Goal: Information Seeking & Learning: Find specific fact

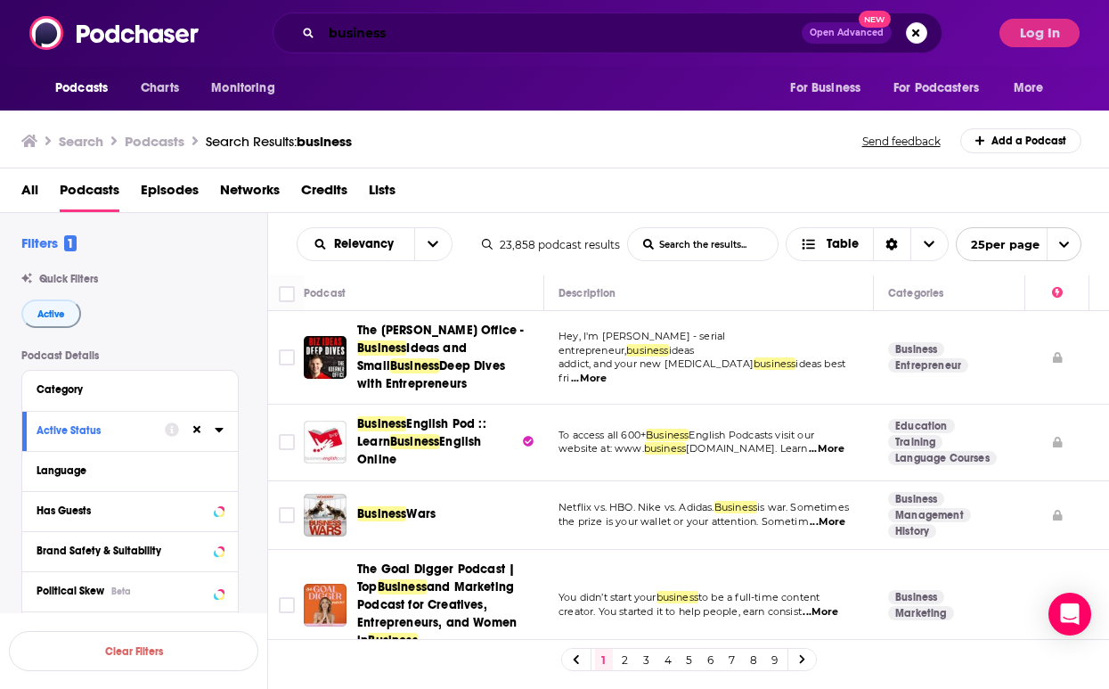
click at [418, 37] on input "business" at bounding box center [562, 33] width 480 height 29
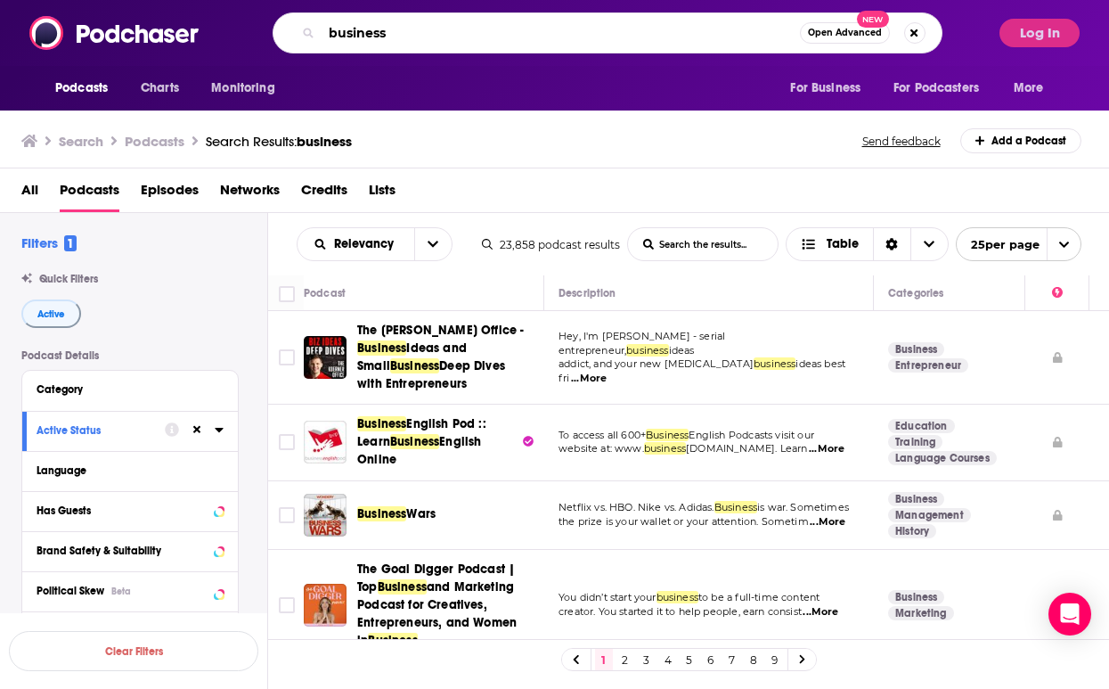
click at [418, 37] on input "business" at bounding box center [561, 33] width 478 height 29
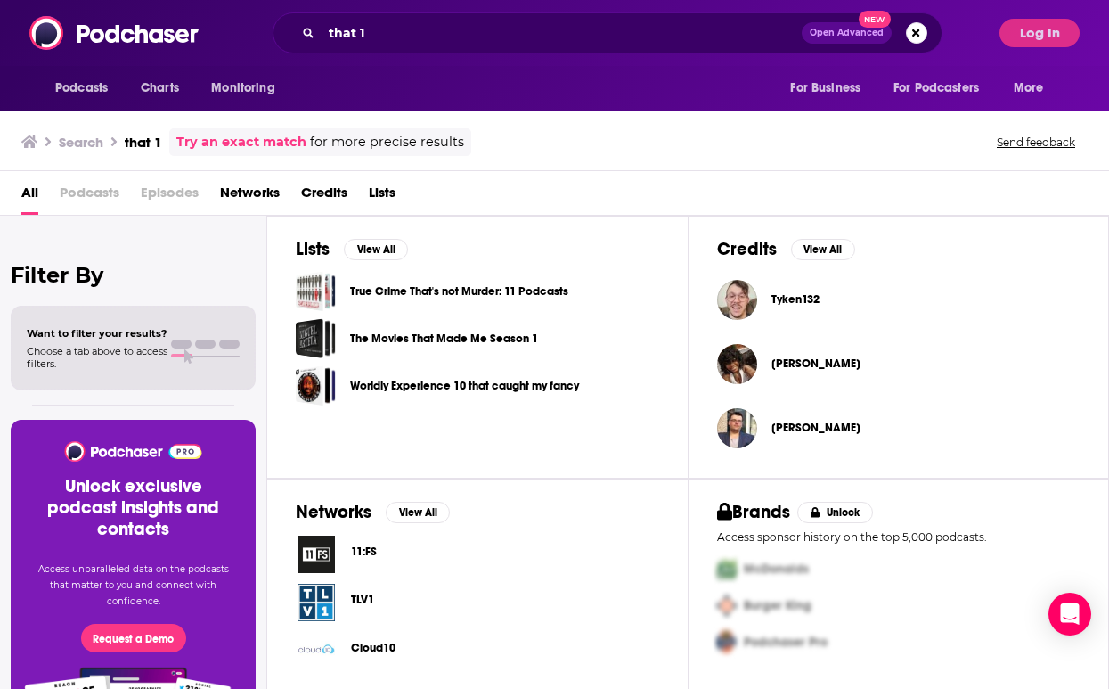
click at [110, 197] on span "Podcasts" at bounding box center [90, 196] width 60 height 37
click at [109, 194] on span "Podcasts" at bounding box center [90, 196] width 60 height 37
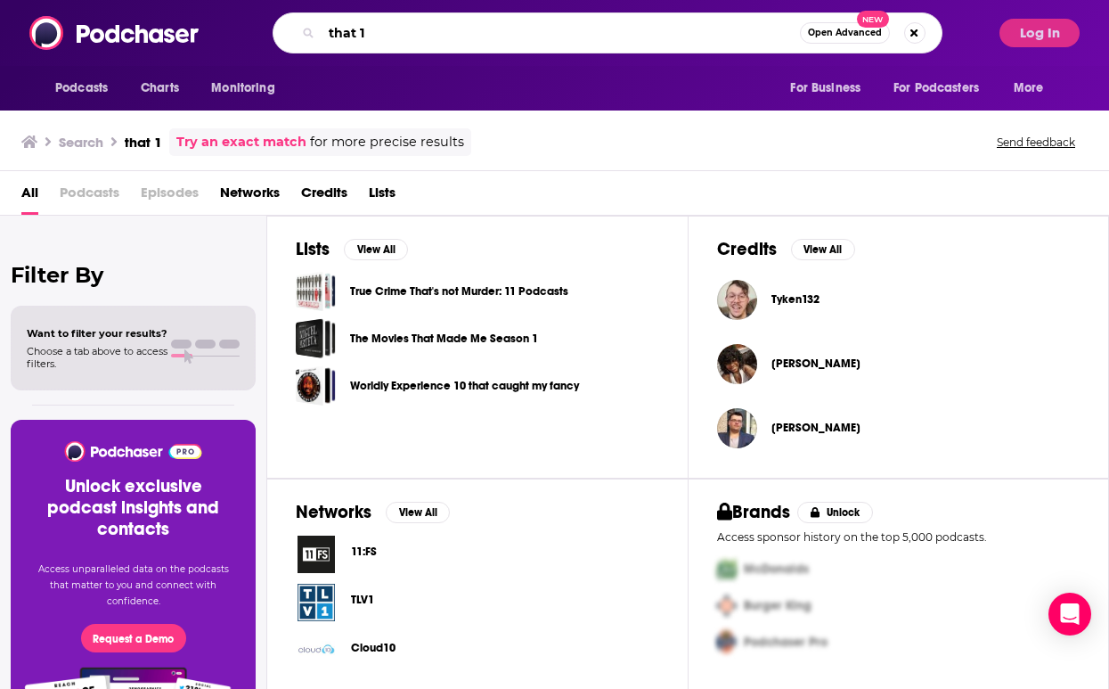
click at [432, 27] on input "that 1" at bounding box center [561, 33] width 478 height 29
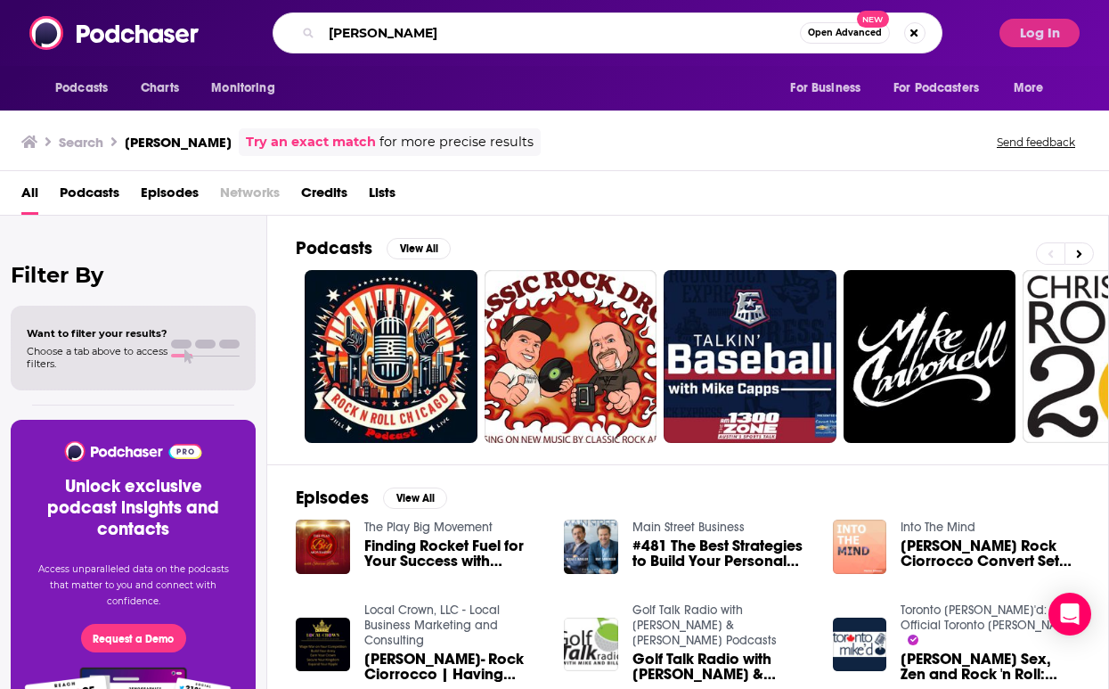
click at [432, 32] on input "[PERSON_NAME]" at bounding box center [561, 33] width 478 height 29
type input "[PERSON_NAME]"
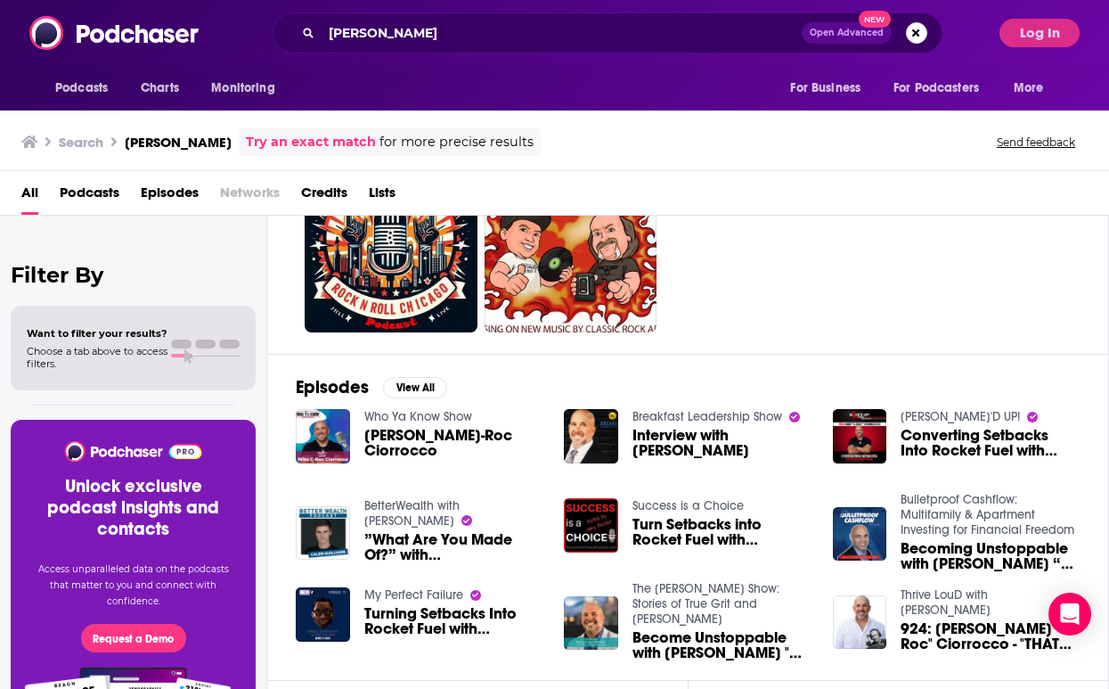
scroll to position [120, 0]
